Goal: Transaction & Acquisition: Subscribe to service/newsletter

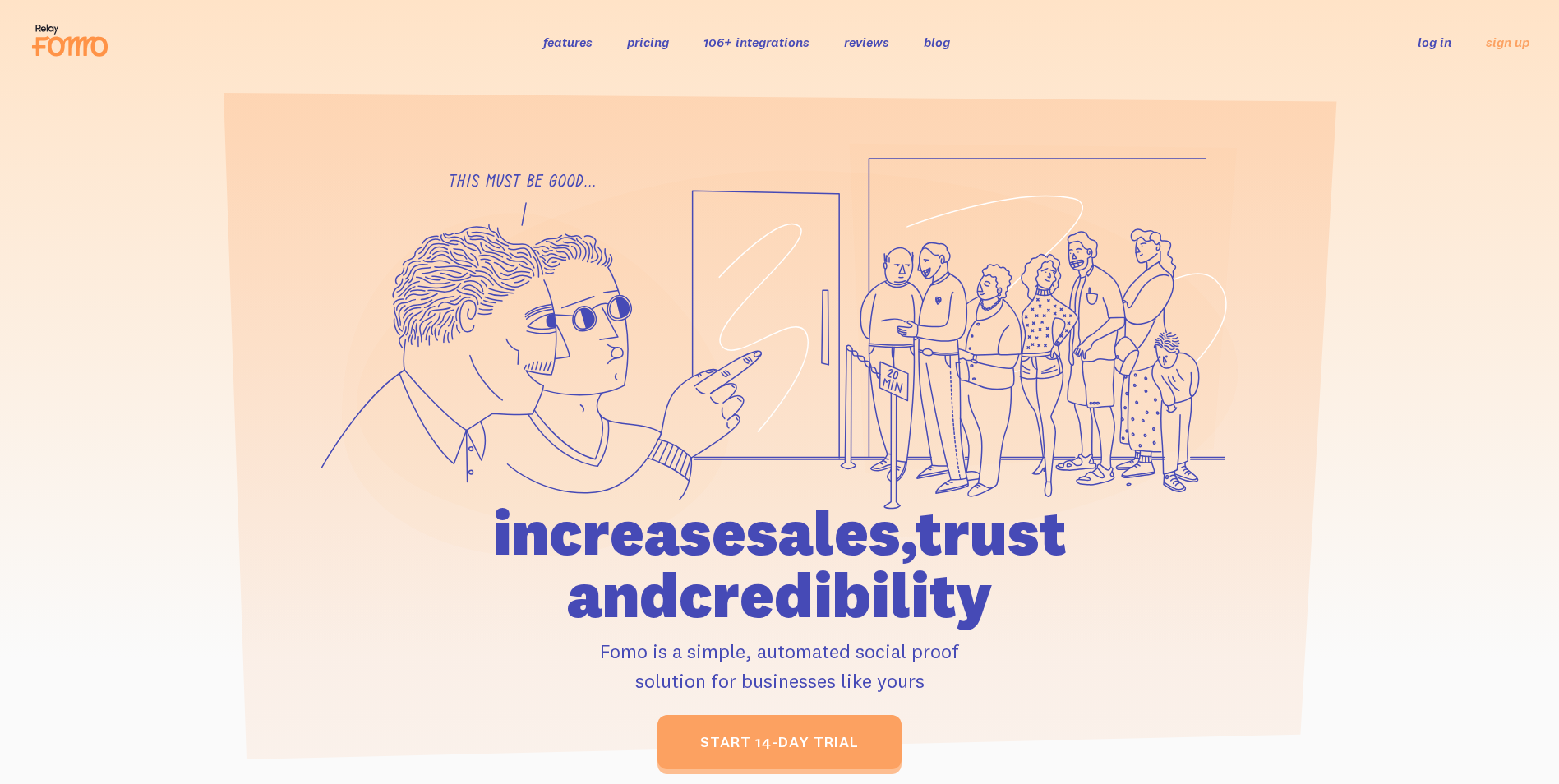
click at [642, 40] on link "pricing" at bounding box center [648, 42] width 42 height 16
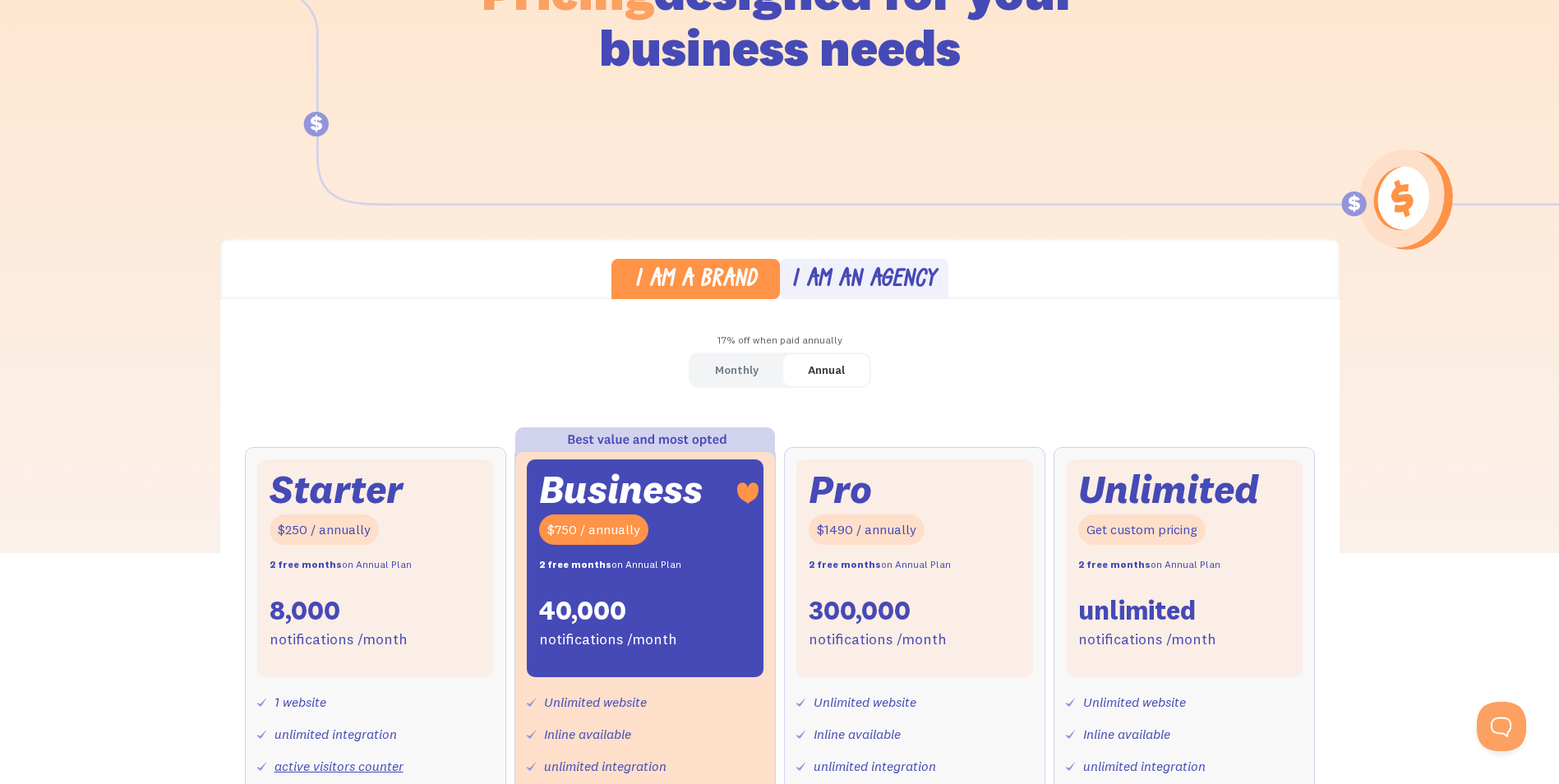
scroll to position [246, 0]
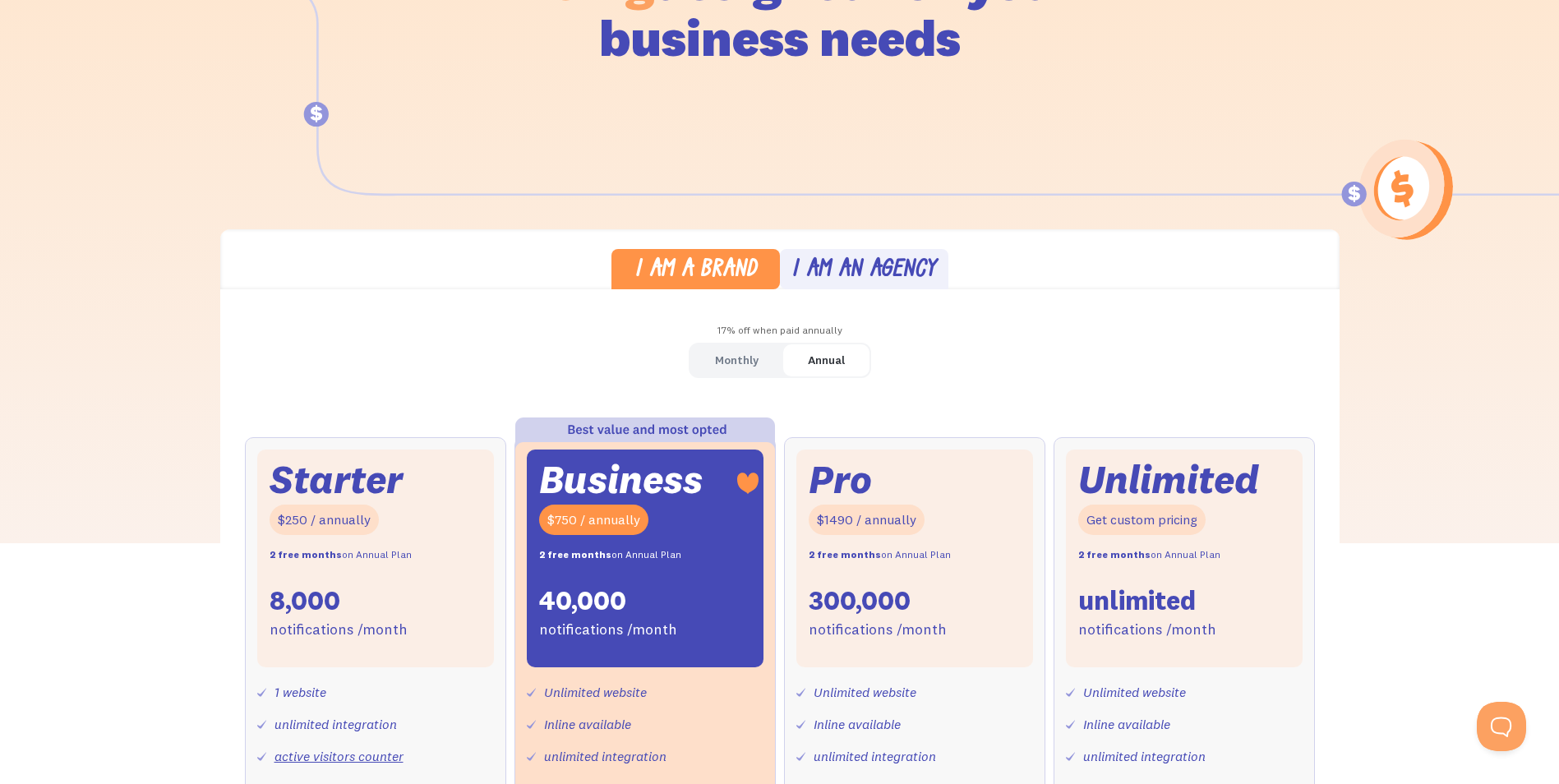
click at [920, 259] on div "I am an agency" at bounding box center [864, 271] width 145 height 24
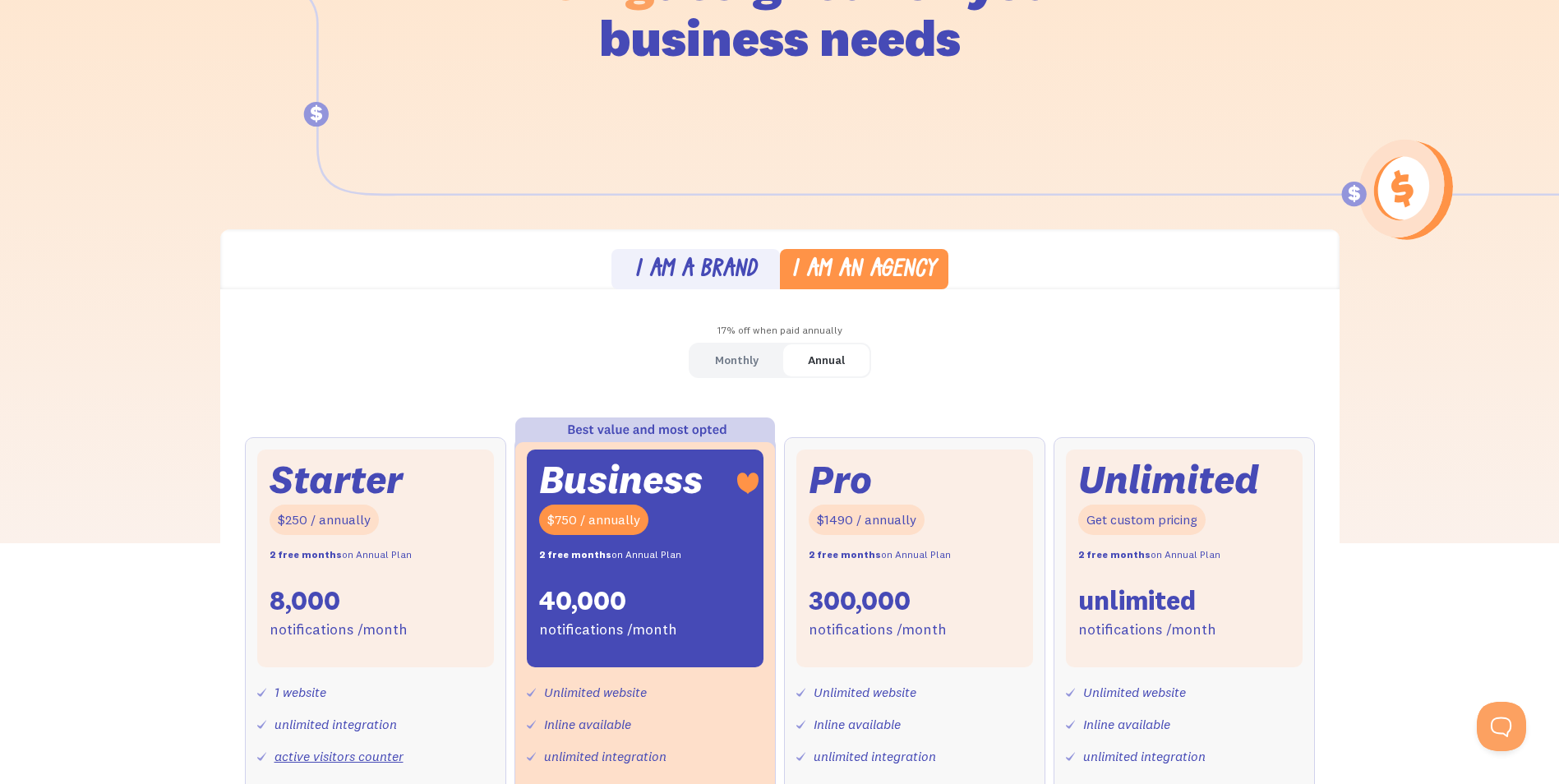
click at [701, 261] on div "I am a brand" at bounding box center [695, 271] width 122 height 24
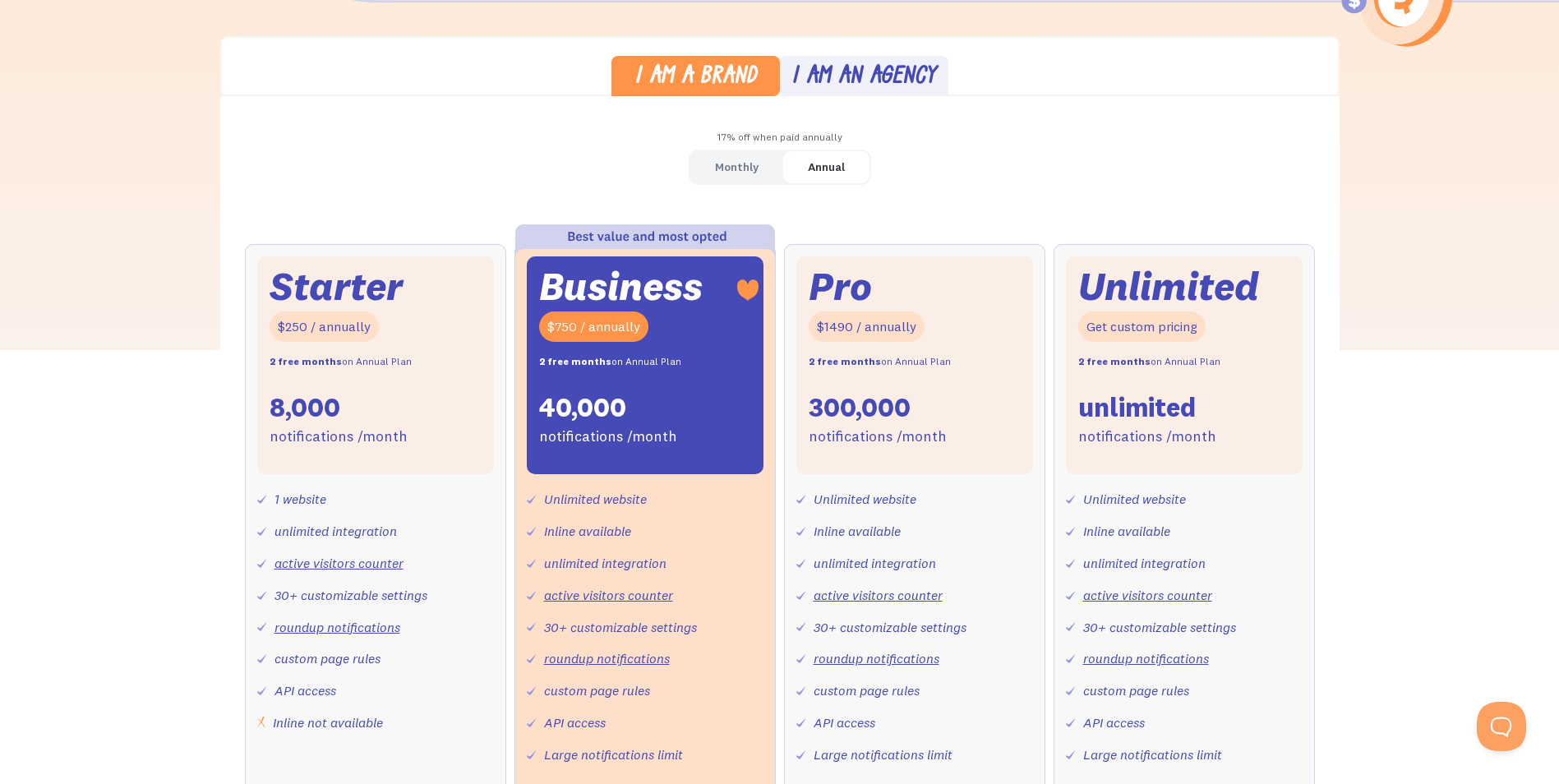
scroll to position [493, 0]
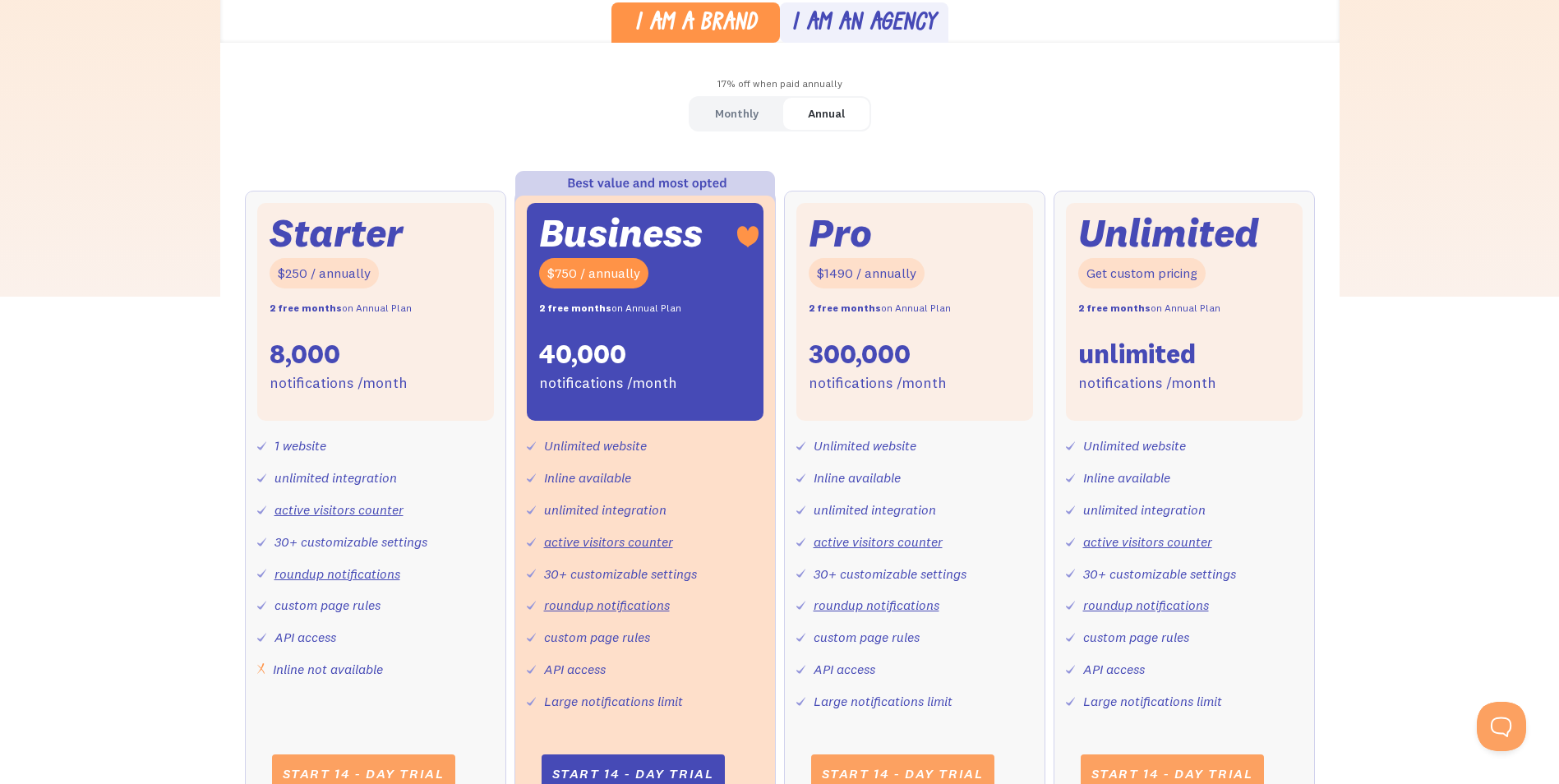
click at [735, 107] on div "Monthly" at bounding box center [736, 113] width 44 height 24
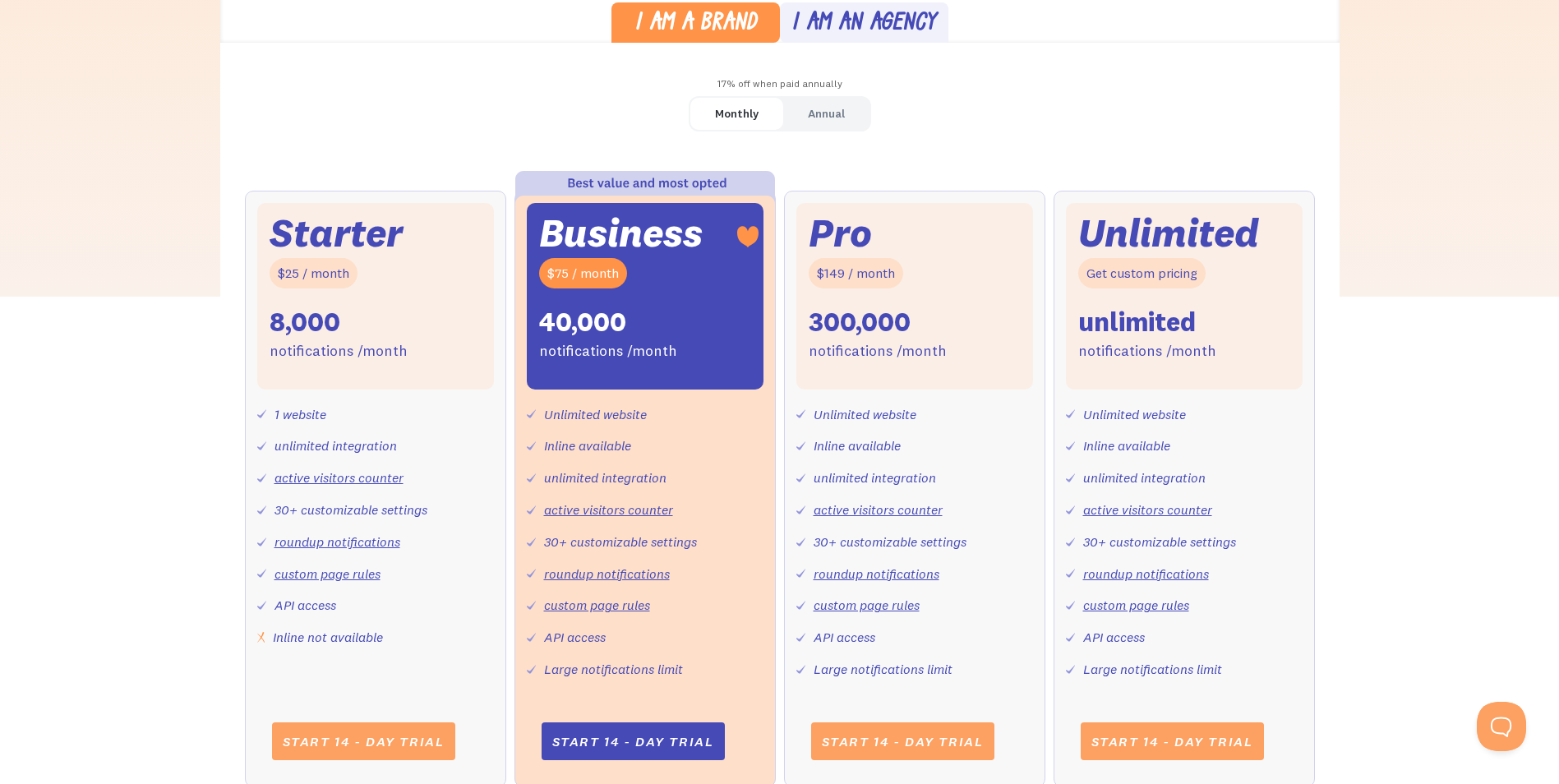
click at [824, 108] on div "Annual" at bounding box center [826, 113] width 37 height 24
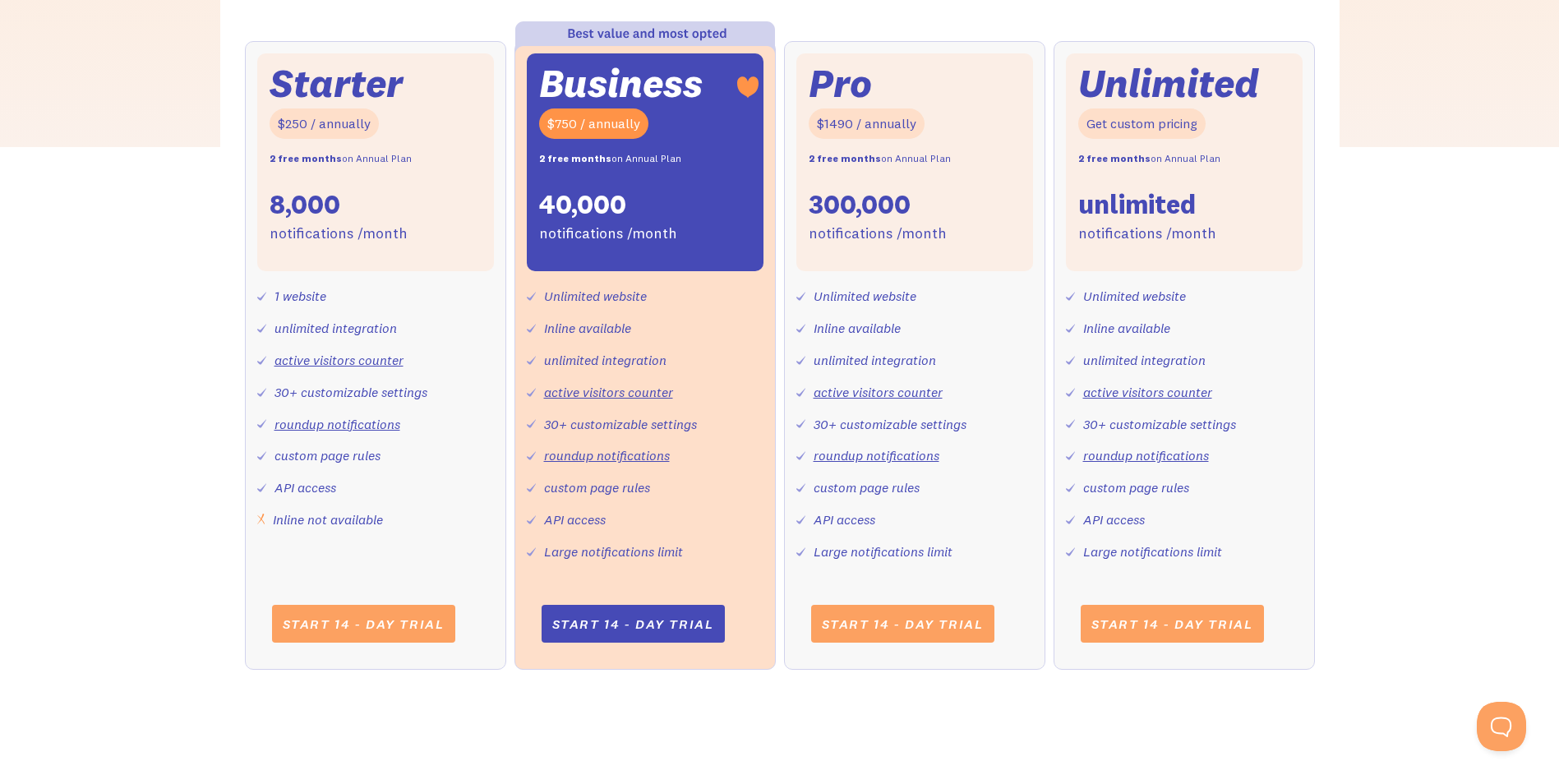
scroll to position [657, 0]
